Goal: Check status

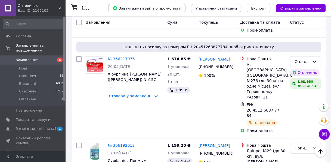
scroll to position [81, 0]
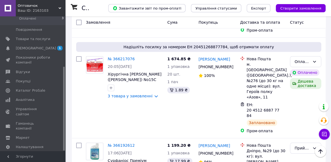
click at [64, 131] on div at bounding box center [64, 83] width 2 height 133
click at [30, 97] on span "Аналітика" at bounding box center [25, 99] width 19 height 5
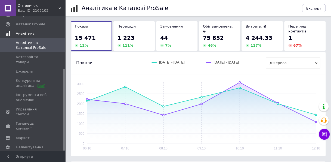
scroll to position [44, 0]
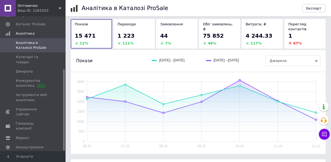
click at [134, 32] on div "1 223" at bounding box center [133, 36] width 33 height 8
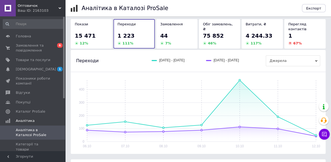
click at [64, 29] on div at bounding box center [64, 83] width 2 height 133
click at [43, 45] on span "Замовлення та повідомлення" at bounding box center [33, 48] width 35 height 10
